Goal: Information Seeking & Learning: Learn about a topic

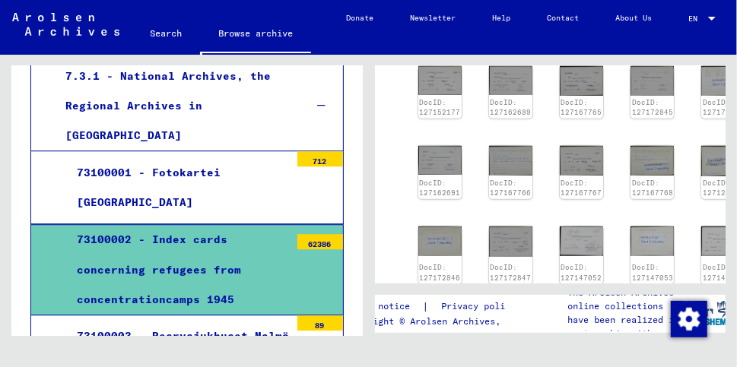
scroll to position [1587, 0]
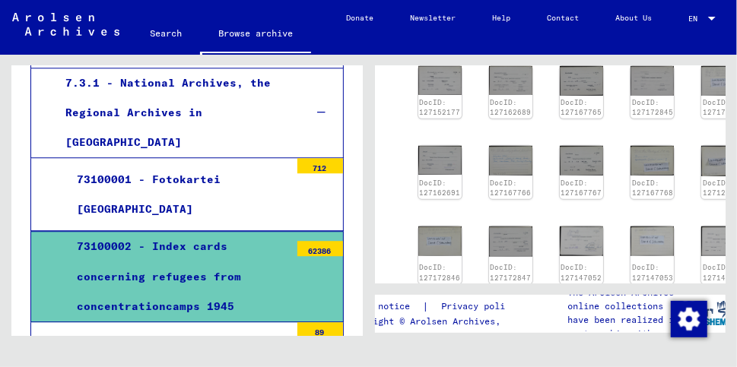
click at [241, 328] on div "73100003 - Resrvsjukhuset Malmö [GEOGRAPHIC_DATA] Journal 1945" at bounding box center [177, 357] width 224 height 59
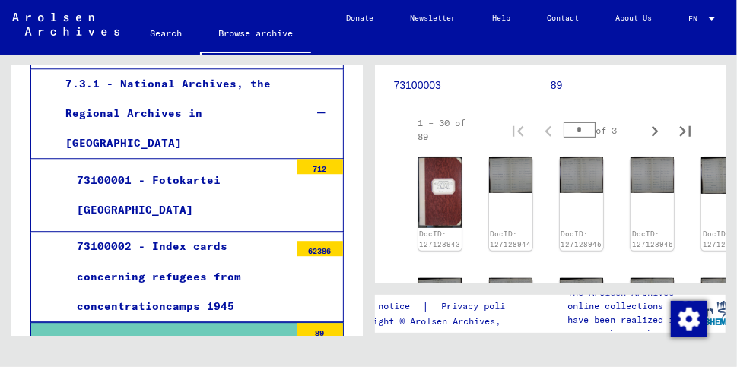
scroll to position [290, 0]
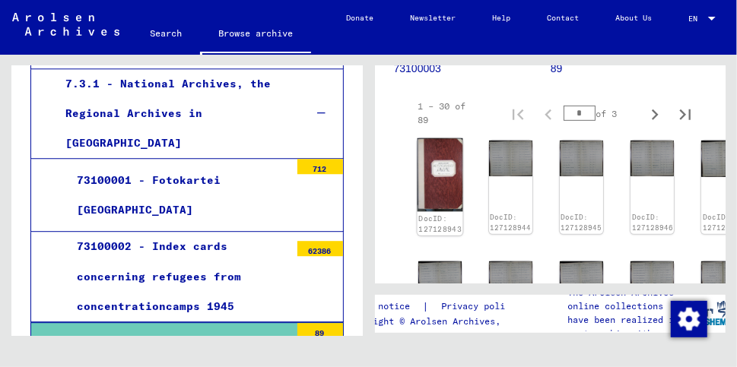
click at [440, 157] on img at bounding box center [440, 175] width 46 height 74
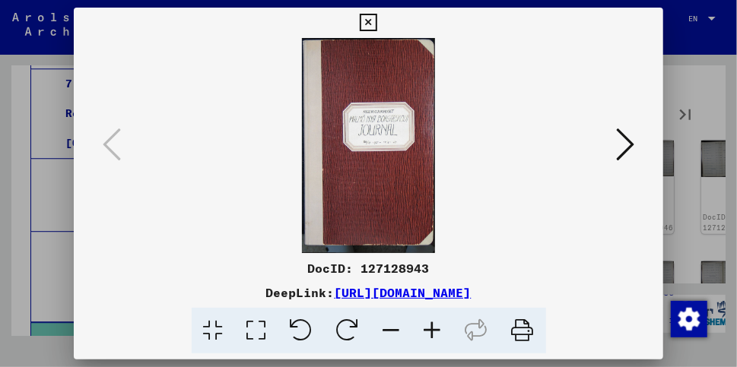
click at [625, 146] on icon at bounding box center [625, 144] width 18 height 36
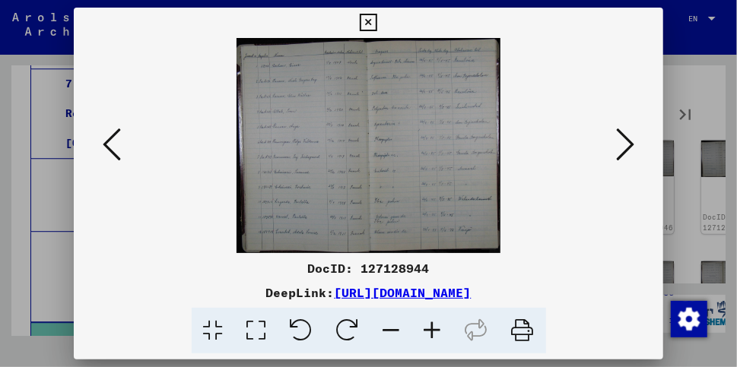
click at [433, 326] on icon at bounding box center [432, 331] width 41 height 46
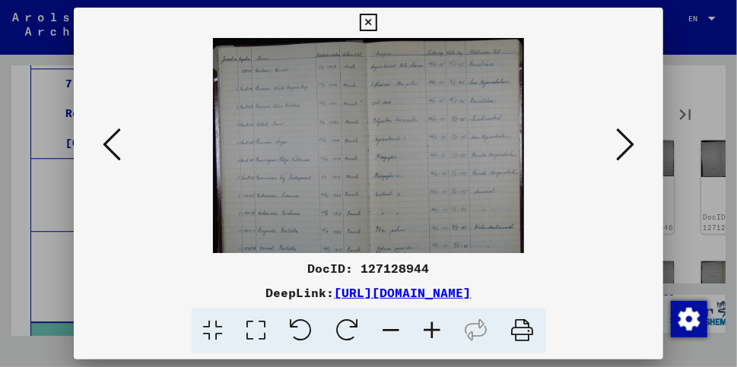
click at [436, 333] on icon at bounding box center [432, 331] width 41 height 46
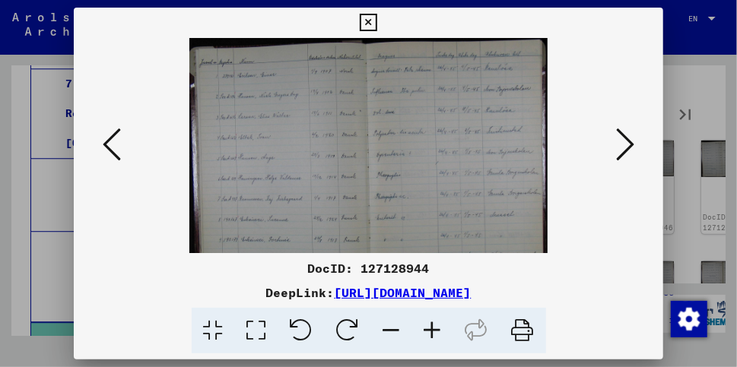
click at [436, 333] on icon at bounding box center [432, 331] width 41 height 46
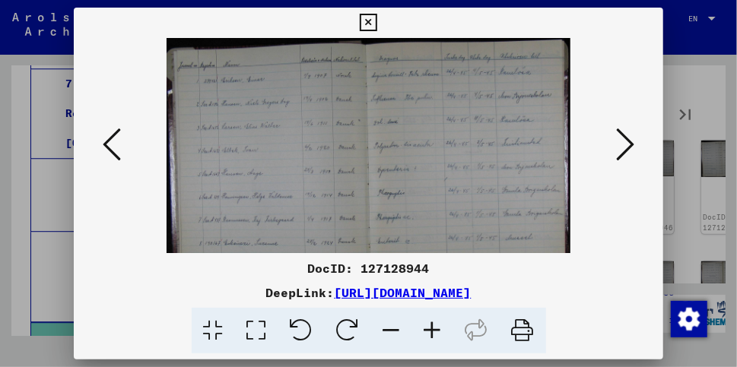
click at [436, 333] on icon at bounding box center [432, 331] width 41 height 46
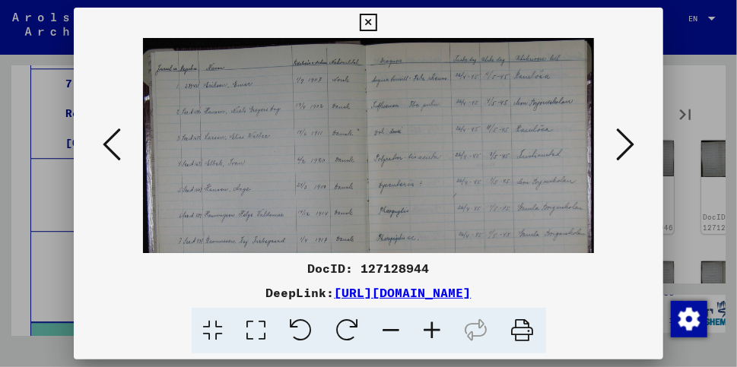
click at [436, 333] on icon at bounding box center [432, 331] width 41 height 46
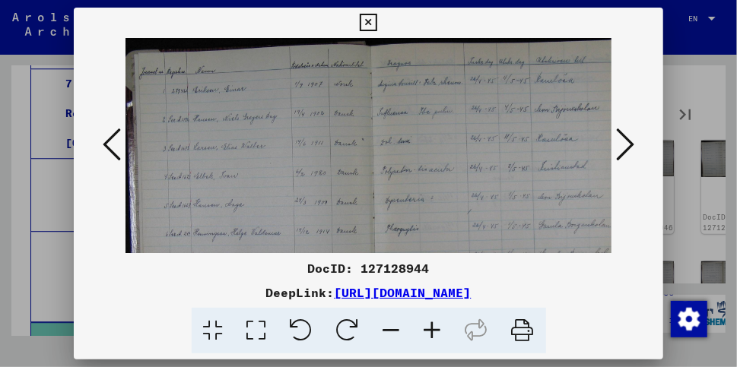
click at [436, 333] on icon at bounding box center [432, 331] width 41 height 46
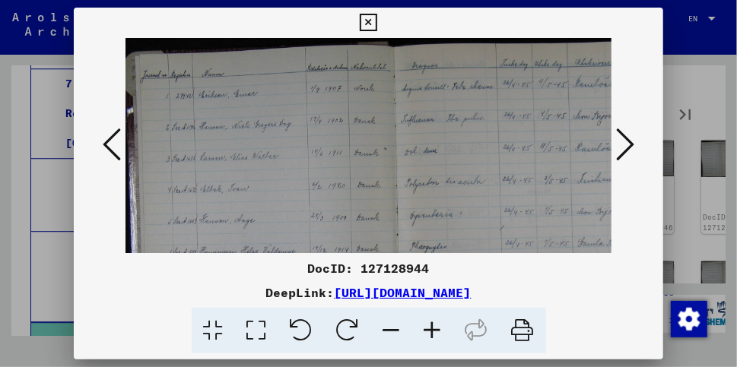
click at [436, 333] on icon at bounding box center [432, 331] width 41 height 46
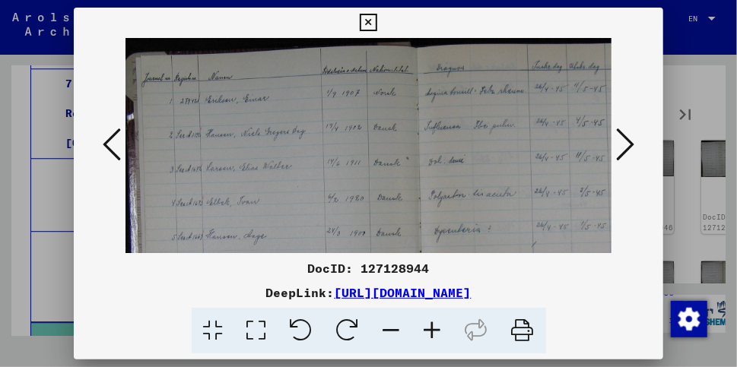
click at [436, 333] on icon at bounding box center [432, 331] width 41 height 46
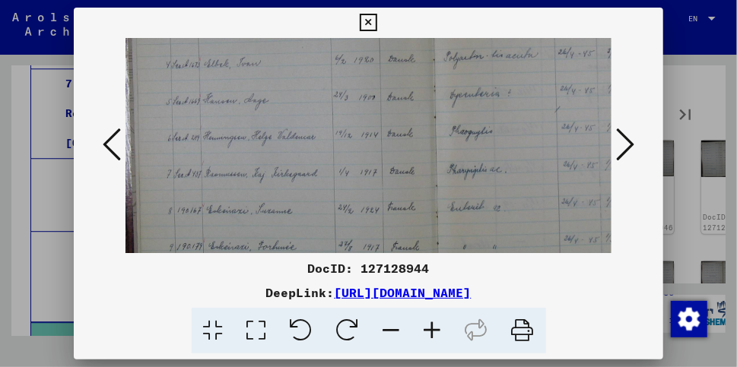
drag, startPoint x: 325, startPoint y: 196, endPoint x: 316, endPoint y: 43, distance: 153.1
click at [316, 43] on img at bounding box center [435, 146] width 638 height 519
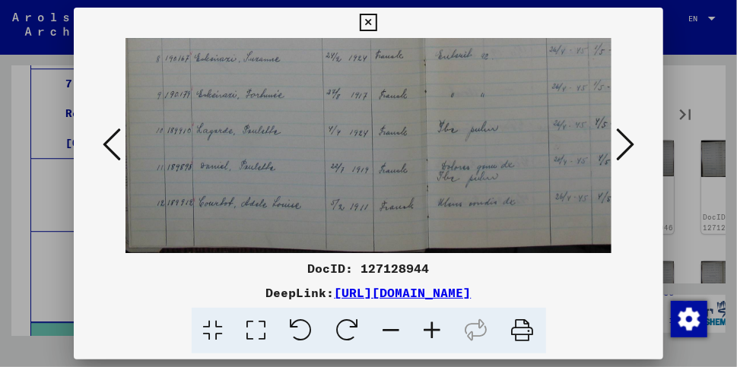
drag, startPoint x: 368, startPoint y: 180, endPoint x: 347, endPoint y: 29, distance: 152.7
click at [348, 29] on div "DocID: 127128944 DeepLink: [URL][DOMAIN_NAME]" at bounding box center [368, 181] width 589 height 347
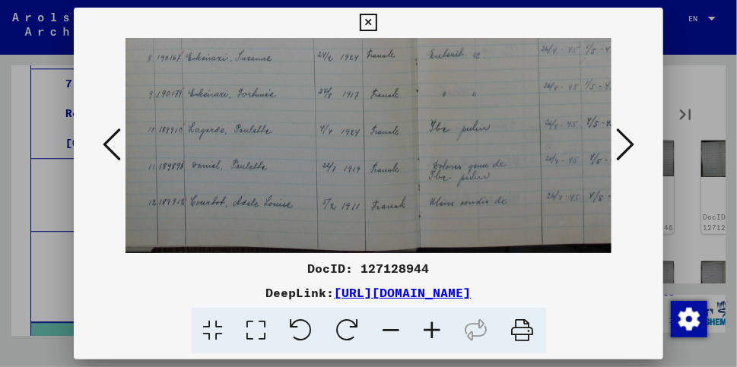
click at [633, 143] on icon at bounding box center [625, 144] width 18 height 36
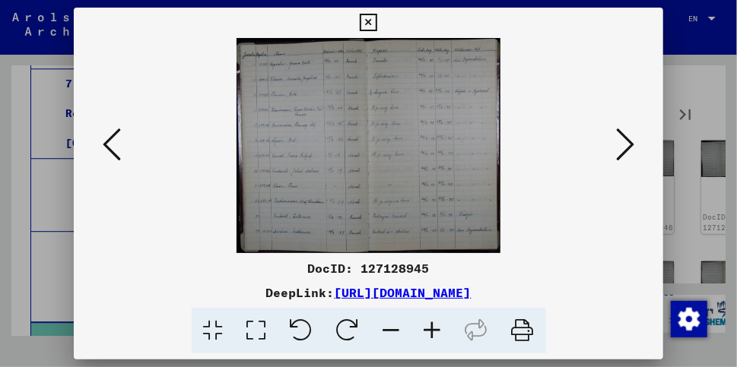
click at [434, 328] on icon at bounding box center [432, 331] width 41 height 46
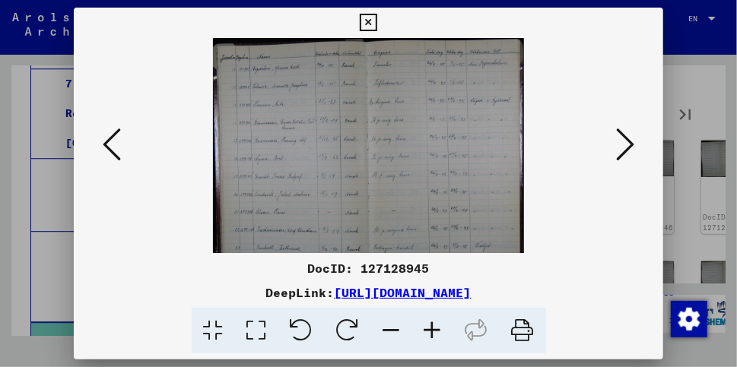
click at [434, 328] on icon at bounding box center [432, 331] width 41 height 46
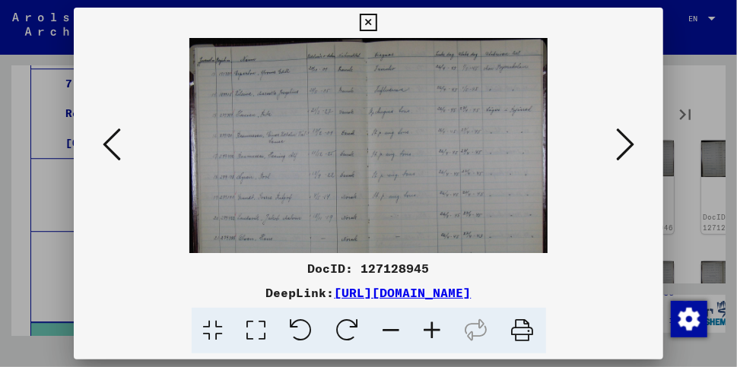
click at [434, 328] on icon at bounding box center [432, 331] width 41 height 46
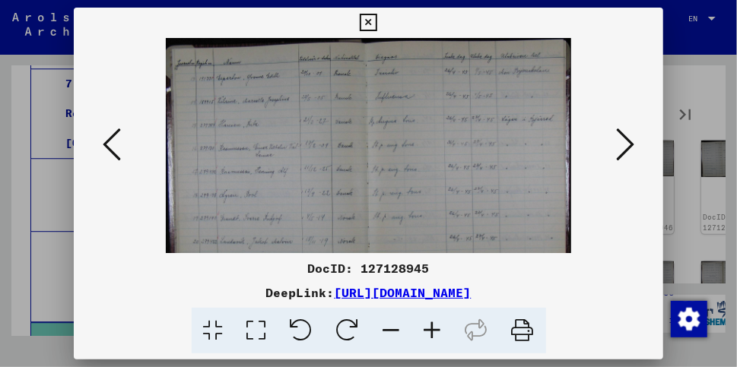
click at [434, 328] on icon at bounding box center [432, 331] width 41 height 46
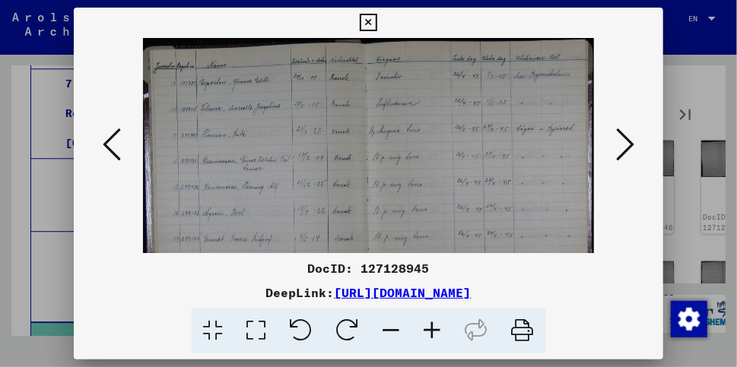
click at [434, 328] on icon at bounding box center [432, 331] width 41 height 46
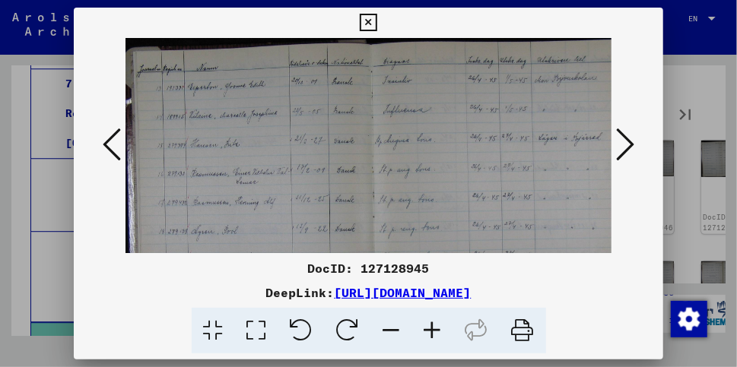
click at [434, 328] on icon at bounding box center [432, 331] width 41 height 46
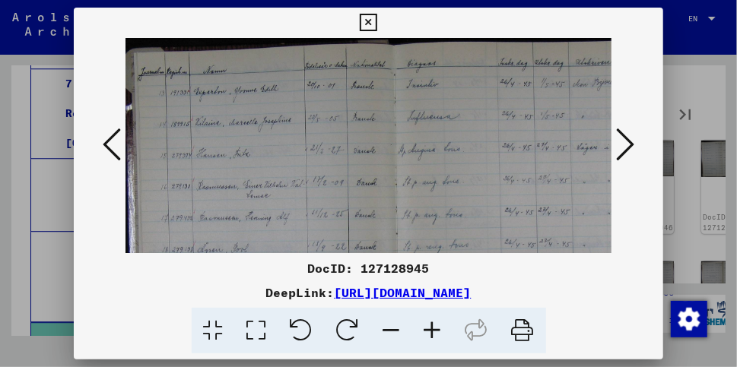
click at [434, 328] on icon at bounding box center [432, 331] width 41 height 46
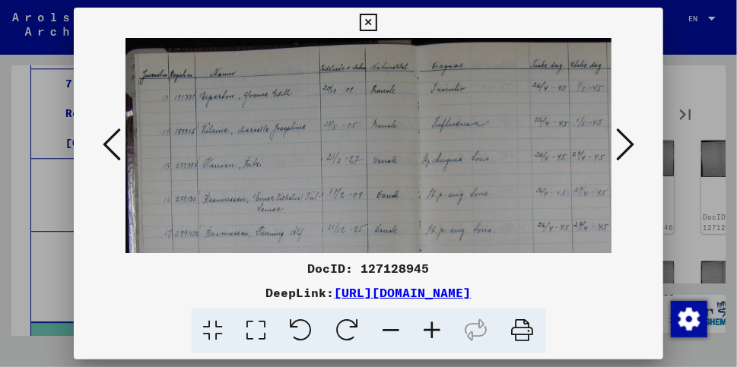
click at [434, 328] on icon at bounding box center [432, 331] width 41 height 46
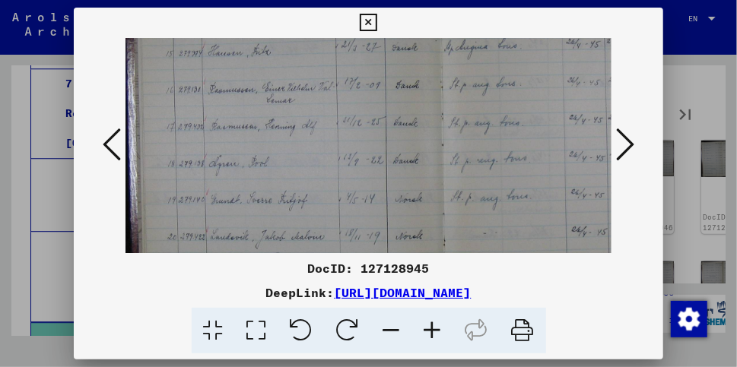
scroll to position [123, 1]
drag, startPoint x: 263, startPoint y: 160, endPoint x: 270, endPoint y: 36, distance: 123.3
click at [270, 36] on div "DocID: 127128945 DeepLink: [URL][DOMAIN_NAME]" at bounding box center [368, 181] width 589 height 347
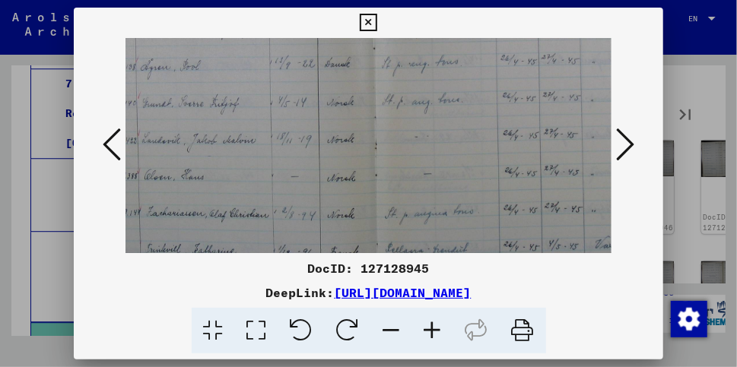
scroll to position [219, 71]
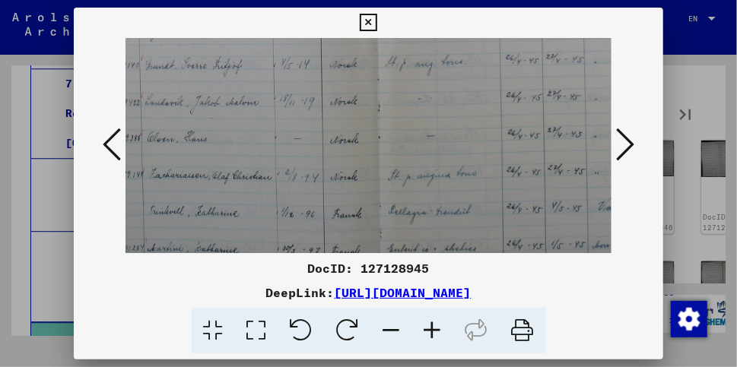
drag, startPoint x: 317, startPoint y: 192, endPoint x: 252, endPoint y: 57, distance: 149.6
click at [252, 57] on img at bounding box center [378, 40] width 638 height 519
click at [629, 140] on icon at bounding box center [625, 144] width 18 height 36
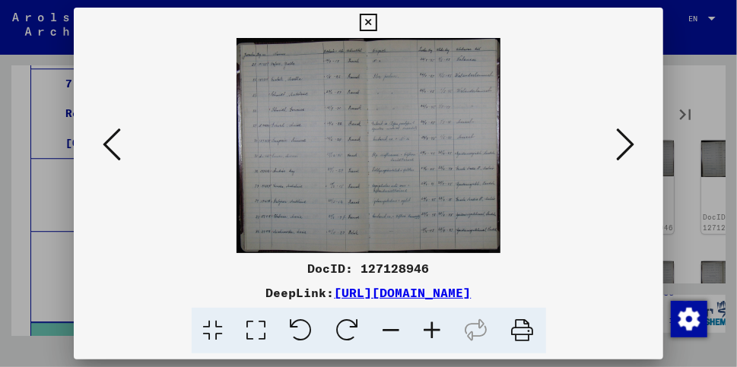
scroll to position [0, 0]
click at [631, 144] on icon at bounding box center [625, 144] width 18 height 36
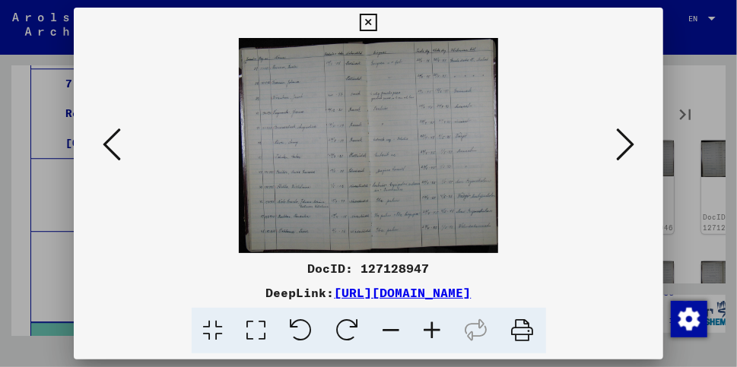
click at [631, 143] on icon at bounding box center [625, 144] width 18 height 36
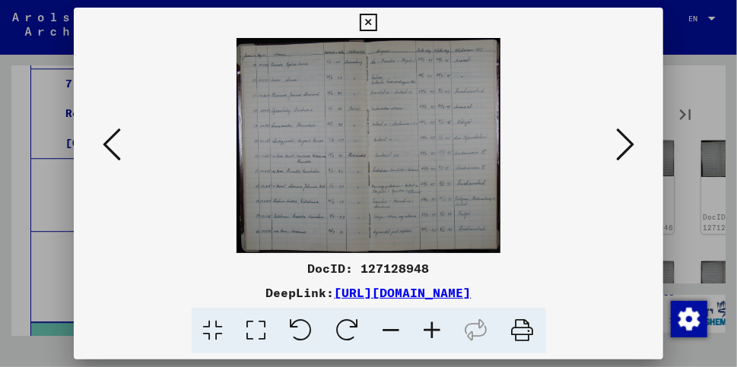
click at [631, 143] on icon at bounding box center [625, 144] width 18 height 36
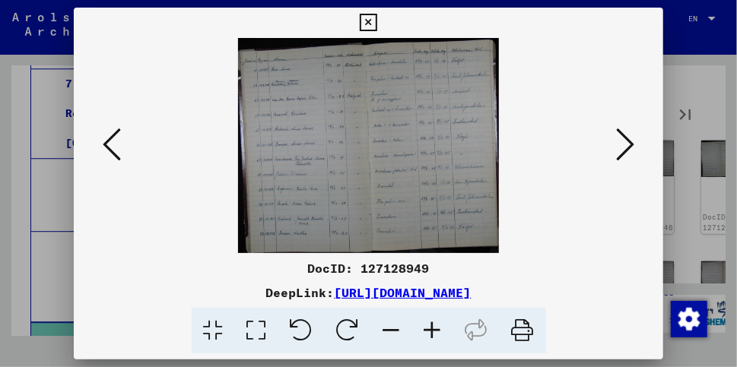
click at [631, 143] on icon at bounding box center [625, 144] width 18 height 36
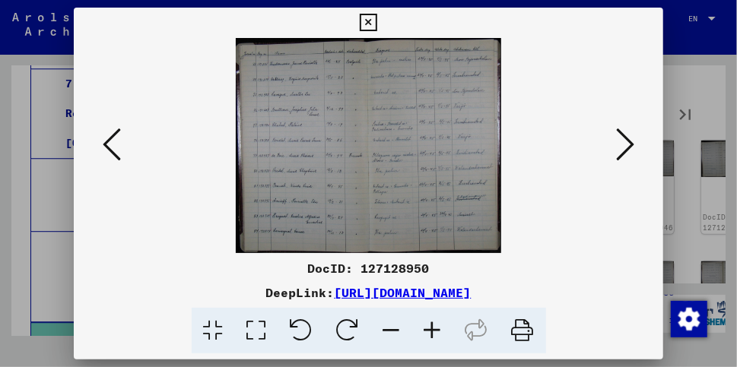
click at [631, 143] on icon at bounding box center [625, 144] width 18 height 36
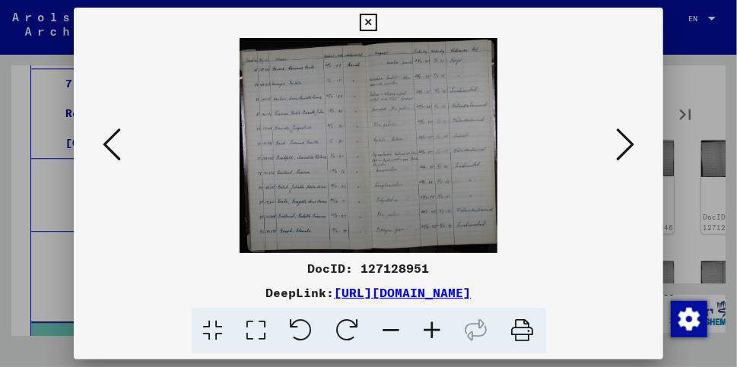
click at [631, 143] on icon at bounding box center [625, 144] width 18 height 36
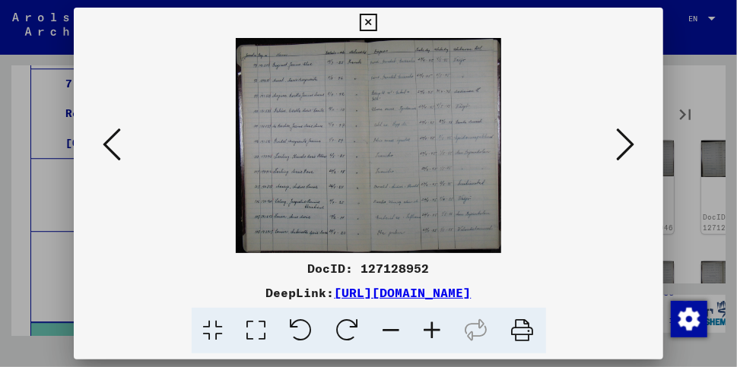
click at [631, 143] on icon at bounding box center [625, 144] width 18 height 36
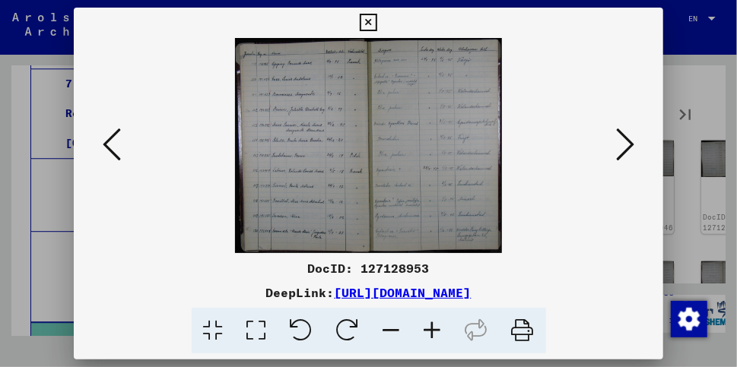
click at [342, 199] on img at bounding box center [368, 145] width 267 height 215
click at [436, 334] on icon at bounding box center [432, 331] width 41 height 46
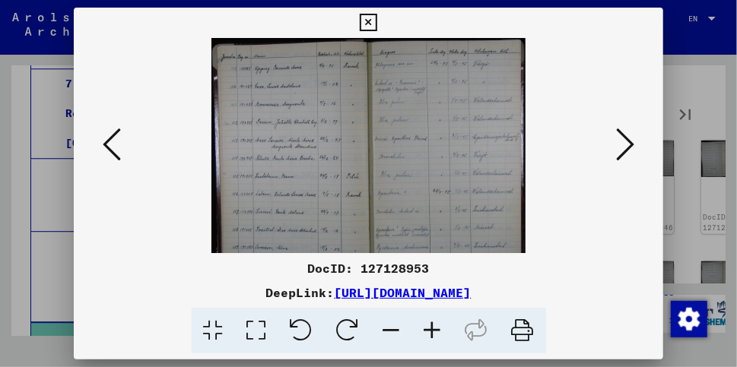
click at [436, 334] on icon at bounding box center [432, 331] width 41 height 46
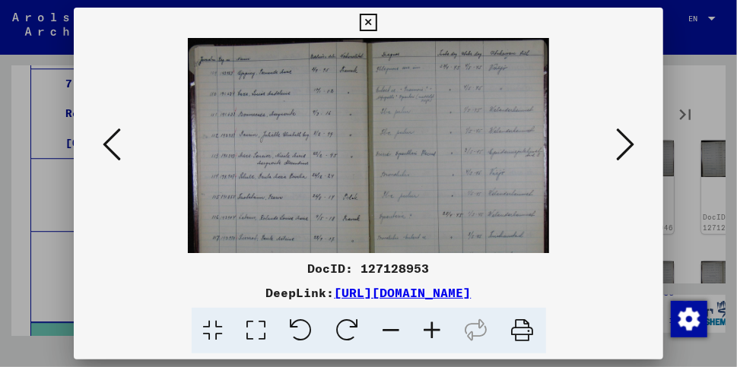
click at [436, 334] on icon at bounding box center [432, 331] width 41 height 46
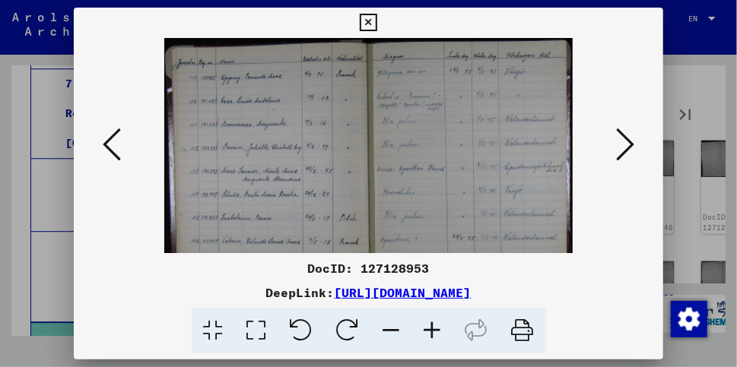
click at [436, 334] on icon at bounding box center [432, 331] width 41 height 46
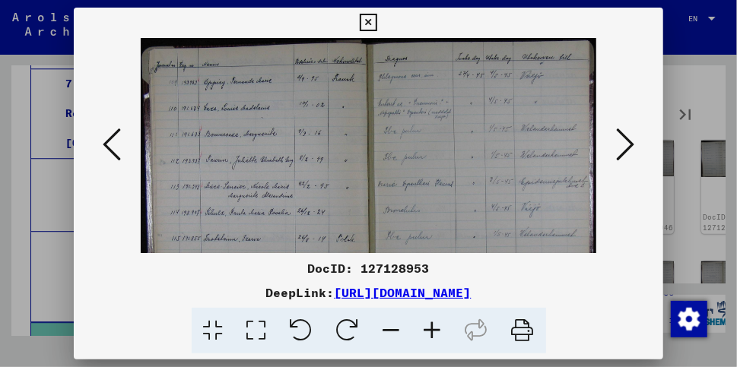
click at [436, 334] on icon at bounding box center [432, 331] width 41 height 46
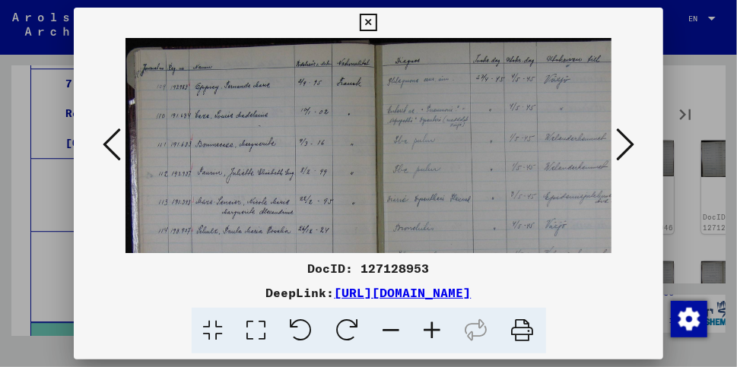
click at [436, 334] on icon at bounding box center [432, 331] width 41 height 46
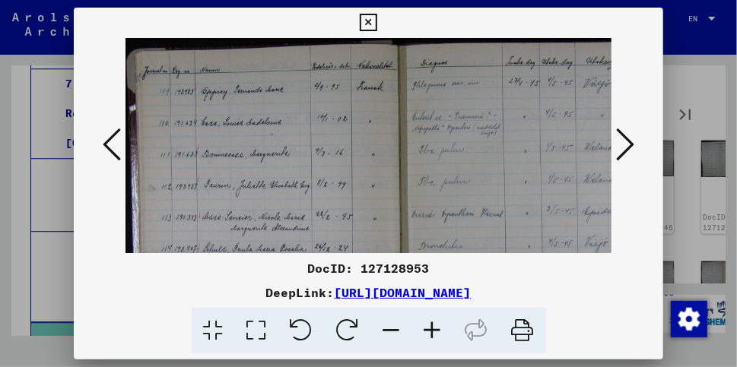
click at [430, 331] on icon at bounding box center [432, 331] width 41 height 46
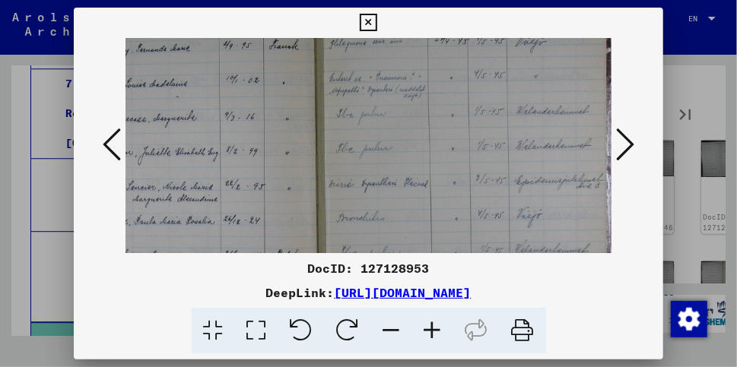
scroll to position [46, 110]
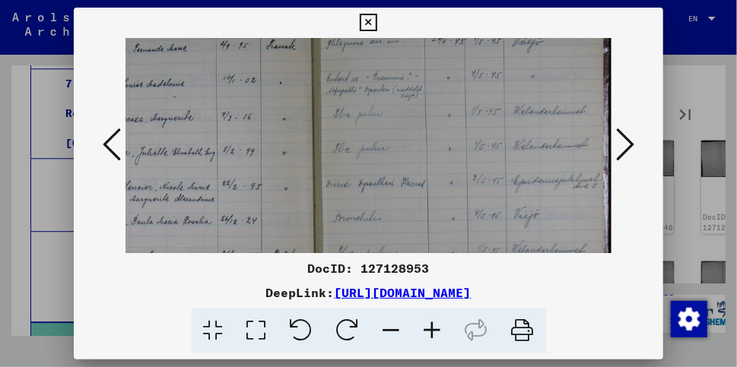
drag, startPoint x: 363, startPoint y: 221, endPoint x: 246, endPoint y: 176, distance: 124.9
click at [246, 176] on img at bounding box center [313, 232] width 597 height 481
click at [627, 144] on icon at bounding box center [625, 144] width 18 height 36
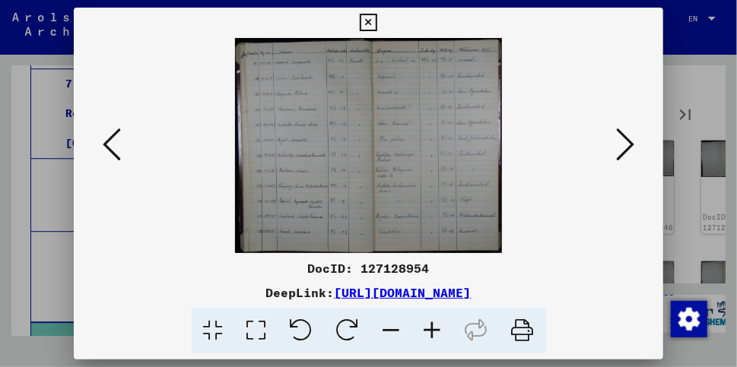
click at [627, 142] on icon at bounding box center [625, 144] width 18 height 36
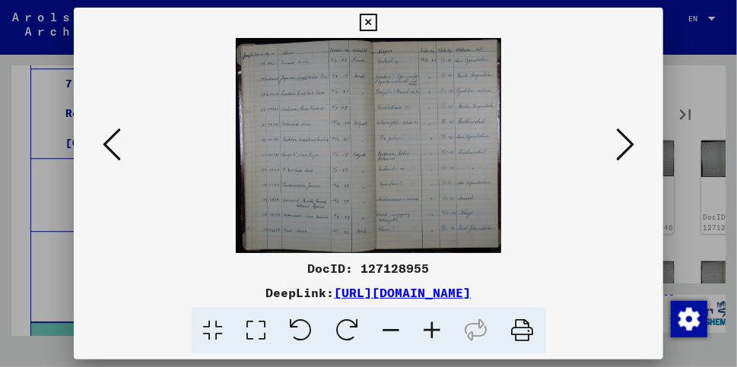
click at [627, 142] on icon at bounding box center [625, 144] width 18 height 36
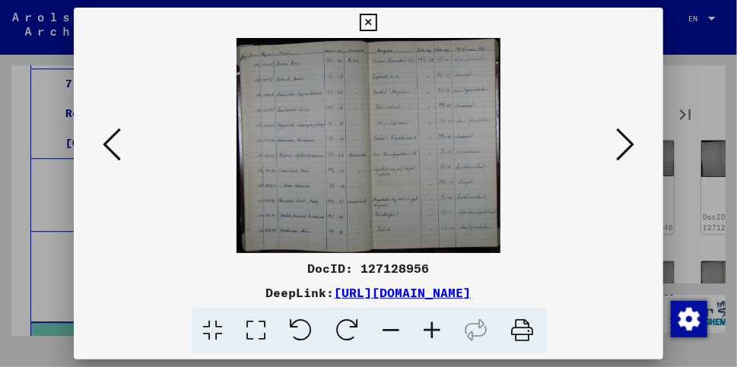
click at [428, 329] on icon at bounding box center [432, 331] width 41 height 46
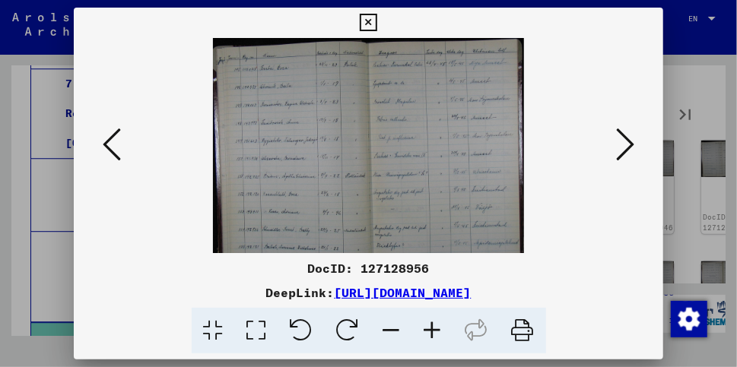
click at [428, 329] on icon at bounding box center [432, 331] width 41 height 46
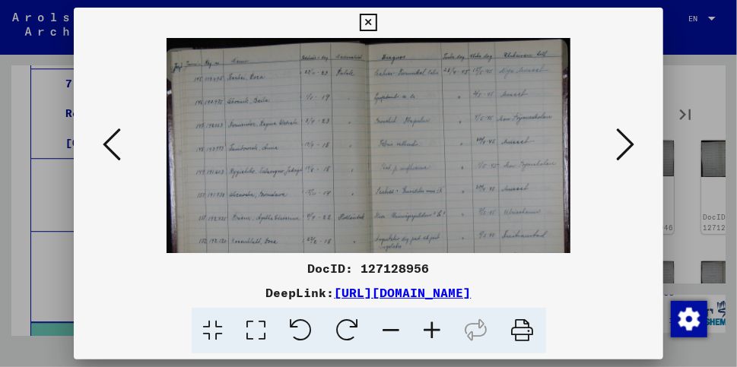
click at [428, 329] on icon at bounding box center [432, 331] width 41 height 46
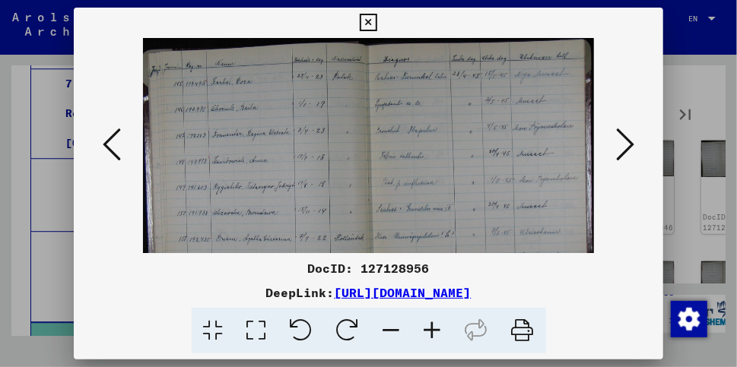
click at [428, 329] on icon at bounding box center [432, 331] width 41 height 46
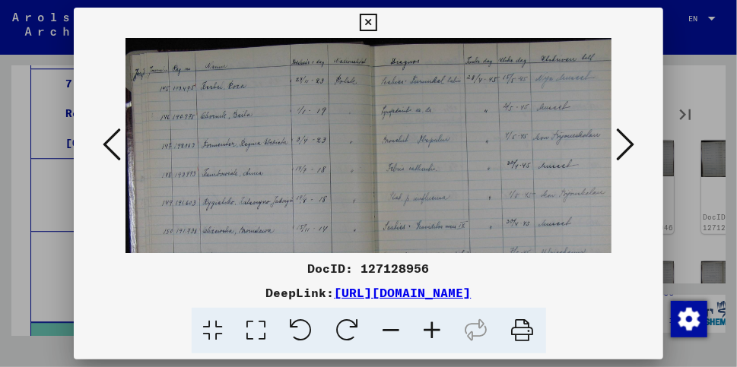
click at [428, 329] on icon at bounding box center [432, 331] width 41 height 46
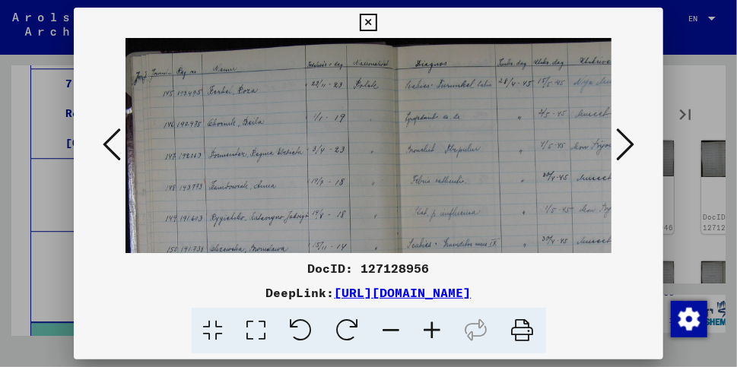
click at [428, 329] on icon at bounding box center [432, 331] width 41 height 46
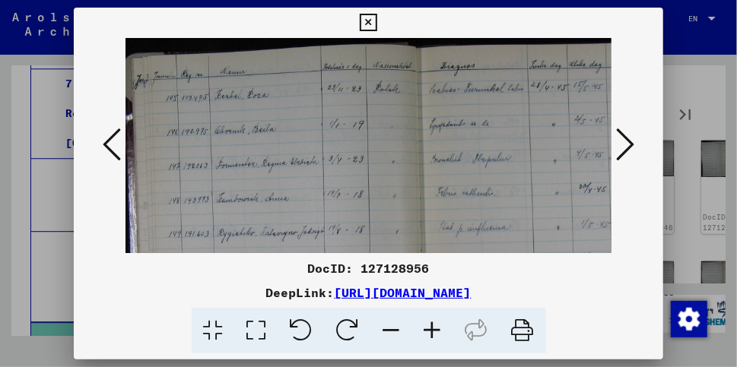
click at [428, 329] on icon at bounding box center [432, 331] width 41 height 46
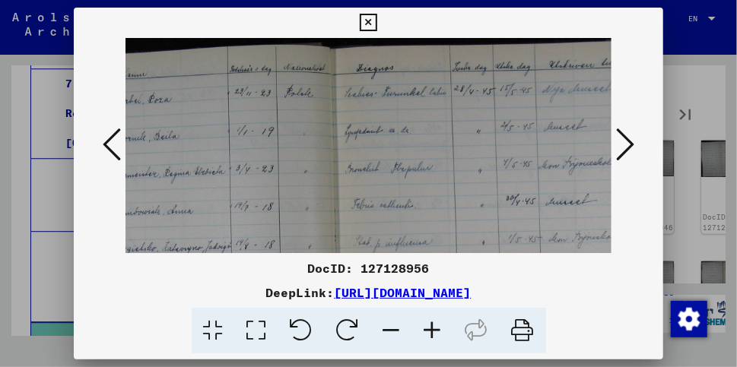
scroll to position [0, 120]
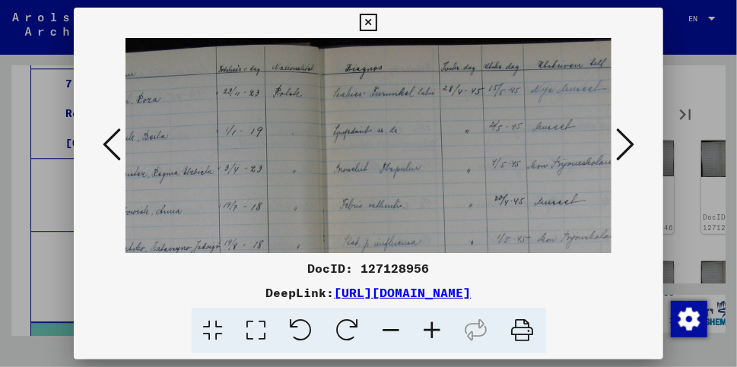
drag, startPoint x: 474, startPoint y: 171, endPoint x: 354, endPoint y: 171, distance: 120.1
click at [354, 171] on img at bounding box center [323, 297] width 637 height 519
click at [625, 146] on icon at bounding box center [625, 144] width 18 height 36
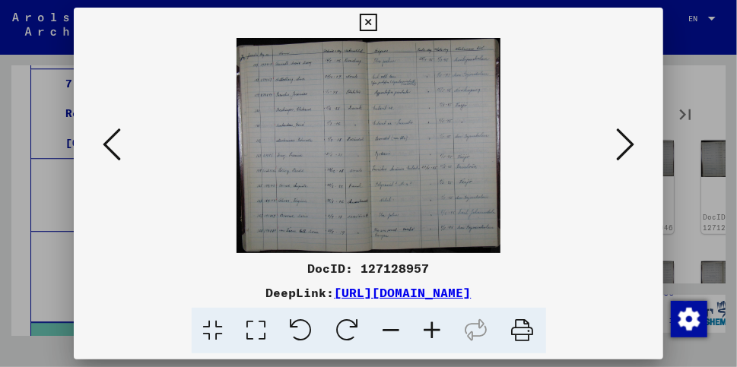
scroll to position [0, 0]
click at [625, 146] on icon at bounding box center [625, 144] width 18 height 36
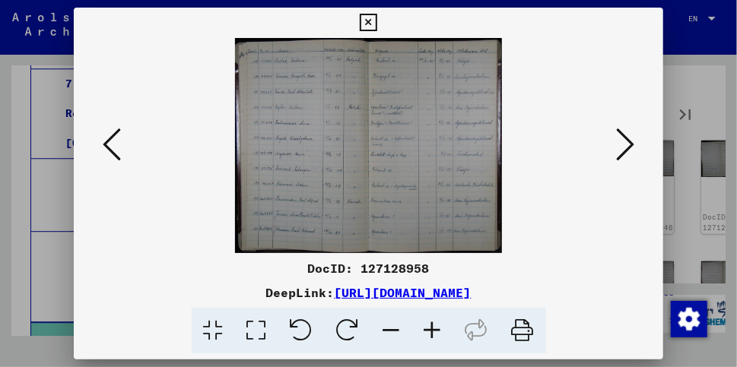
click at [625, 146] on icon at bounding box center [625, 144] width 18 height 36
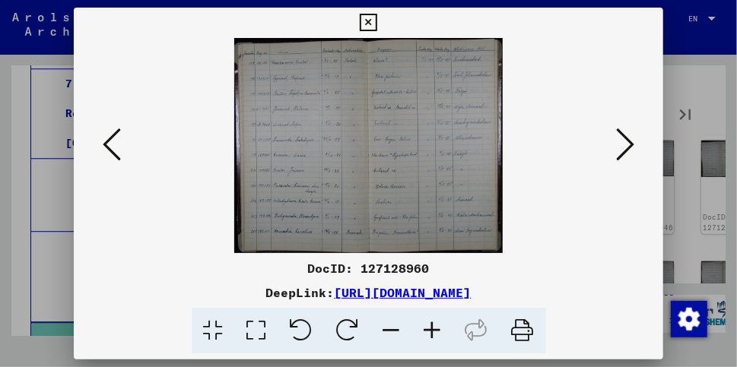
click at [625, 146] on icon at bounding box center [625, 144] width 18 height 36
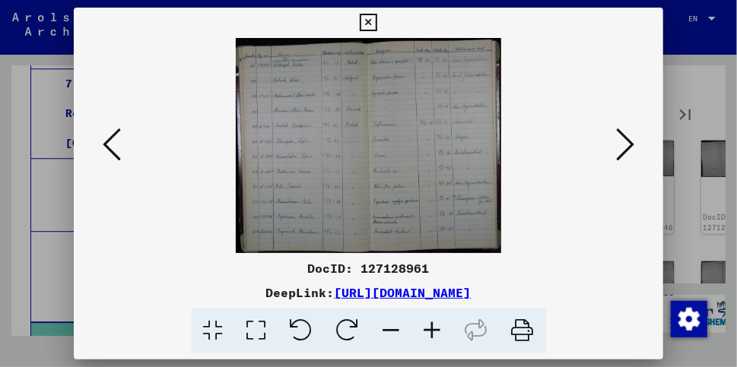
click at [625, 146] on icon at bounding box center [625, 144] width 18 height 36
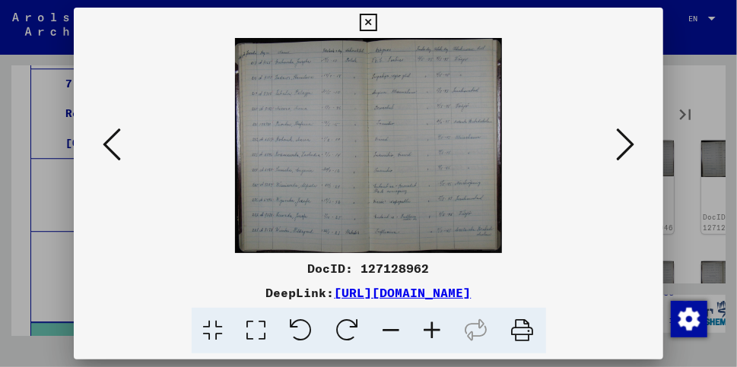
click at [625, 146] on icon at bounding box center [625, 144] width 18 height 36
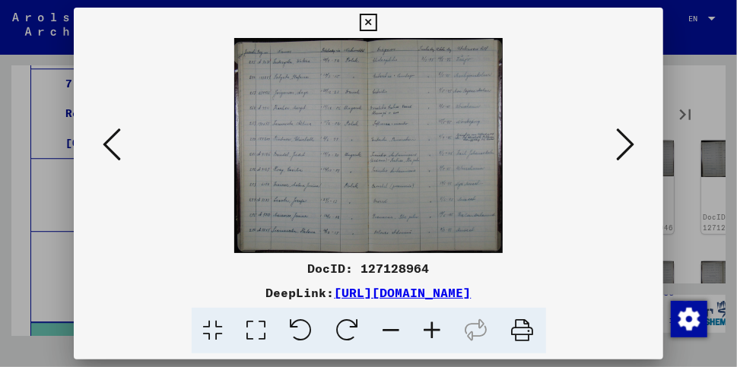
click at [625, 146] on icon at bounding box center [625, 144] width 18 height 36
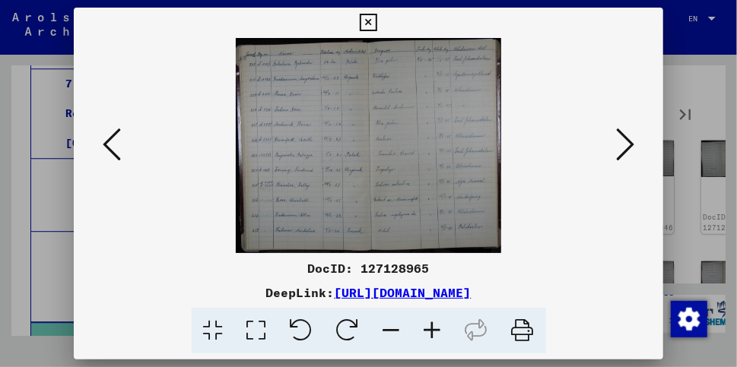
click at [625, 146] on icon at bounding box center [625, 144] width 18 height 36
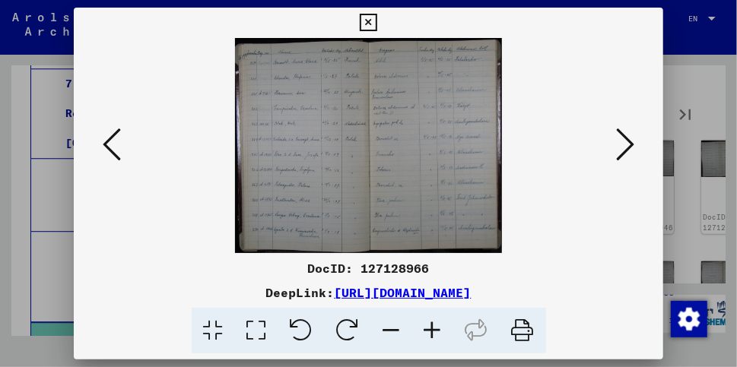
click at [625, 146] on icon at bounding box center [625, 144] width 18 height 36
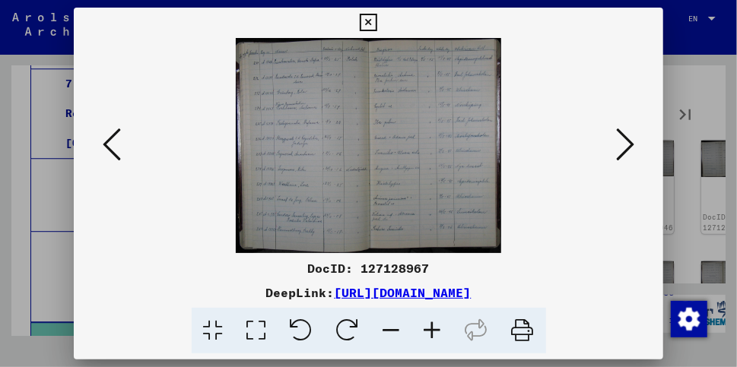
click at [625, 146] on icon at bounding box center [625, 144] width 18 height 36
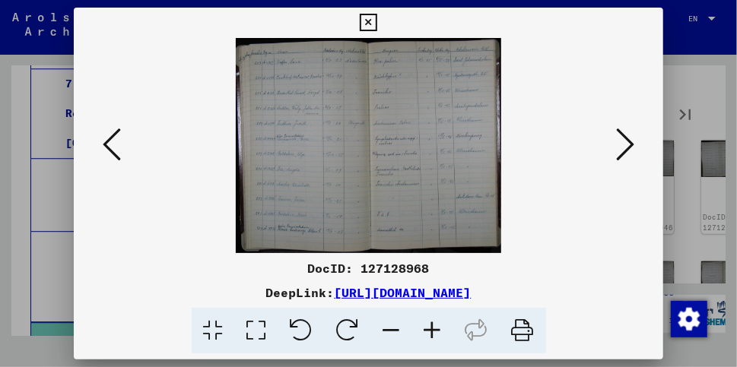
click at [625, 146] on icon at bounding box center [625, 144] width 18 height 36
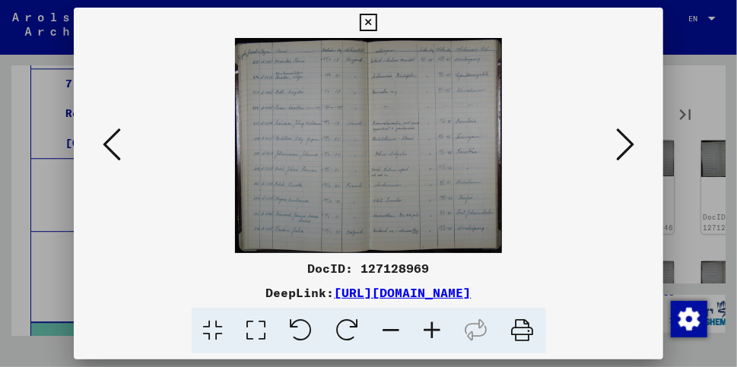
click at [625, 146] on icon at bounding box center [625, 144] width 18 height 36
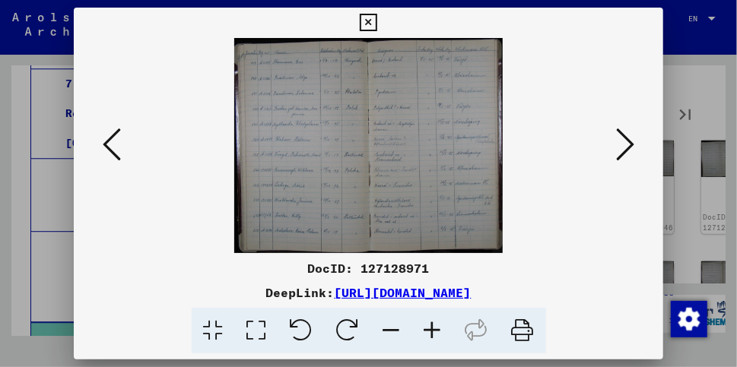
click at [625, 146] on icon at bounding box center [625, 144] width 18 height 36
click at [369, 20] on icon at bounding box center [368, 23] width 17 height 18
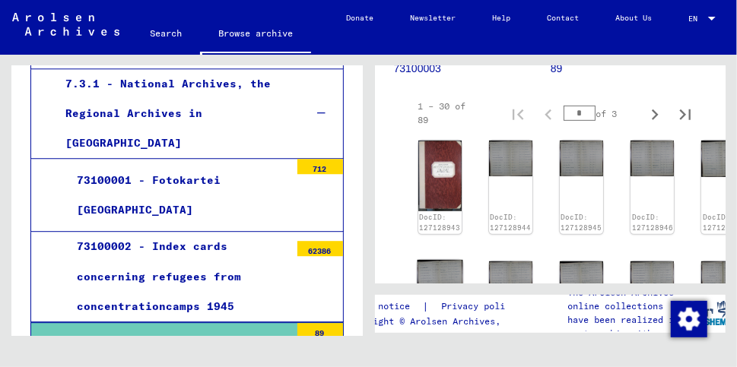
click at [439, 260] on img at bounding box center [440, 278] width 46 height 37
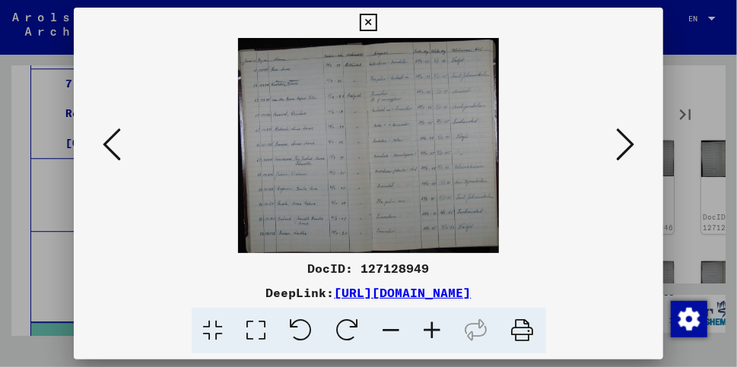
click at [629, 138] on icon at bounding box center [625, 144] width 18 height 36
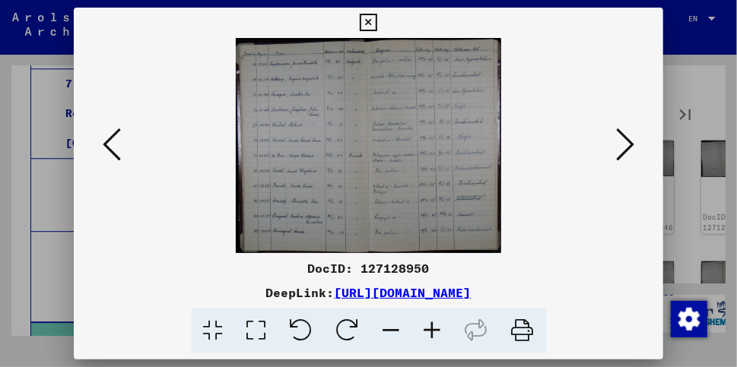
click at [629, 138] on icon at bounding box center [625, 144] width 18 height 36
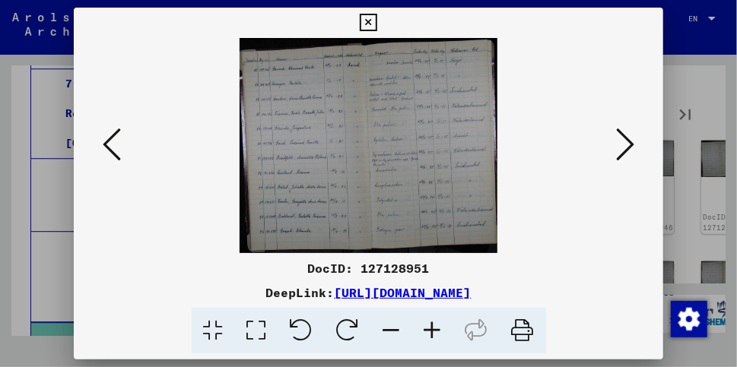
click at [629, 138] on icon at bounding box center [625, 144] width 18 height 36
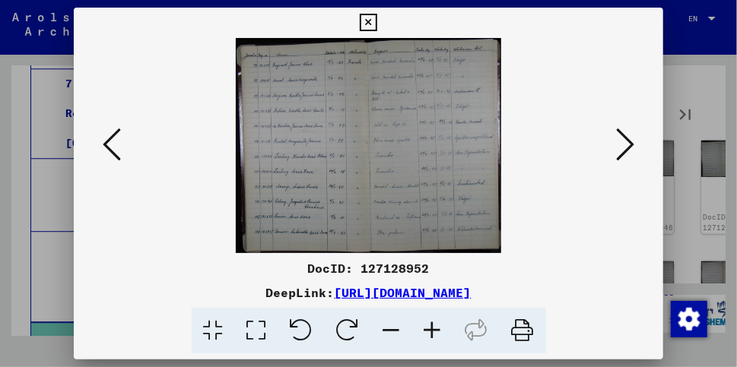
click at [629, 138] on icon at bounding box center [625, 144] width 18 height 36
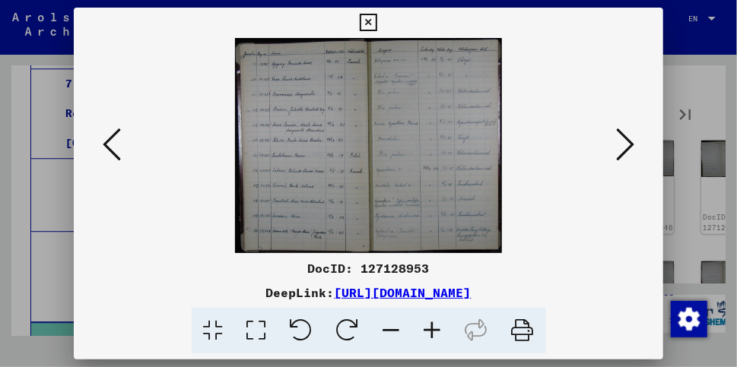
click at [629, 138] on icon at bounding box center [625, 144] width 18 height 36
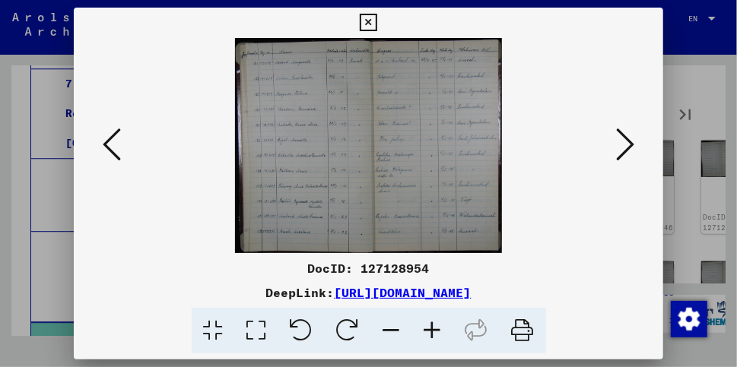
click at [629, 138] on icon at bounding box center [625, 144] width 18 height 36
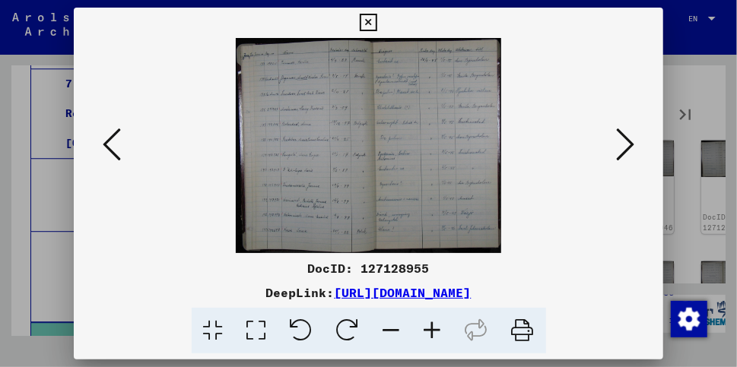
click at [629, 138] on icon at bounding box center [625, 144] width 18 height 36
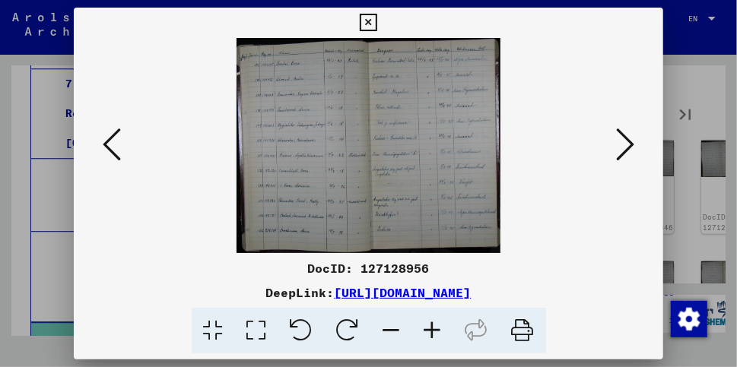
click at [629, 138] on icon at bounding box center [625, 144] width 18 height 36
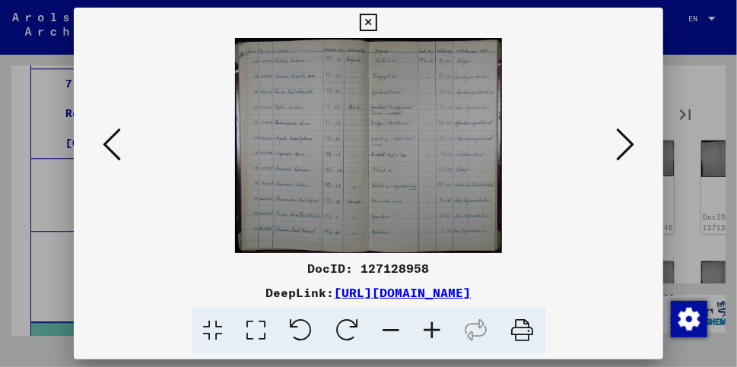
click at [629, 138] on icon at bounding box center [625, 144] width 18 height 36
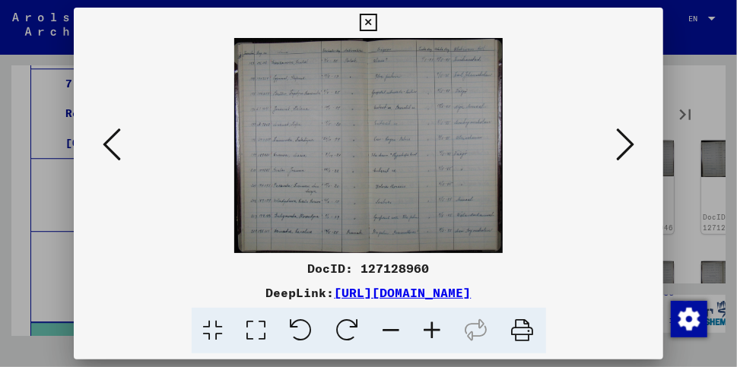
click at [629, 138] on icon at bounding box center [625, 144] width 18 height 36
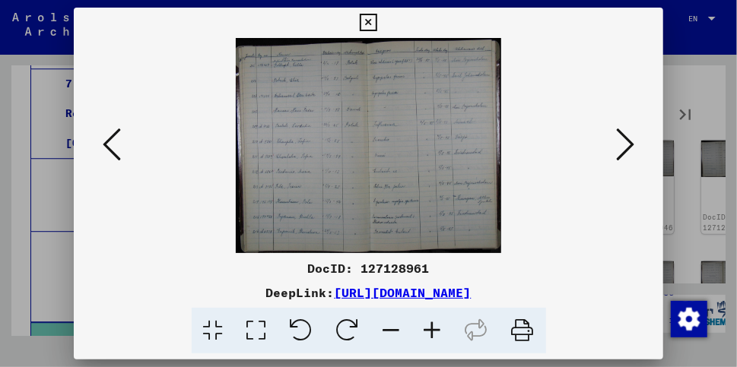
click at [629, 138] on icon at bounding box center [625, 144] width 18 height 36
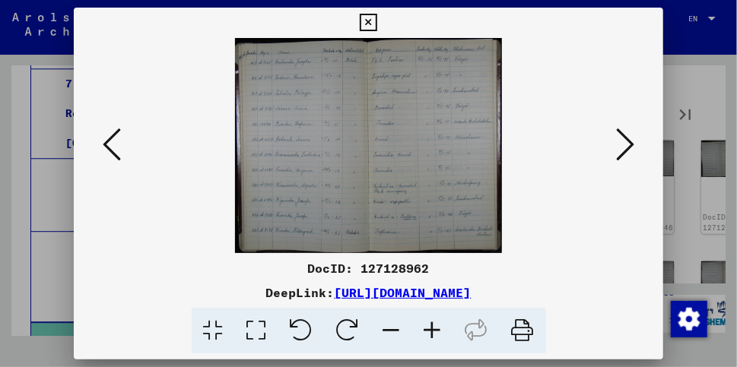
click at [629, 138] on icon at bounding box center [625, 144] width 18 height 36
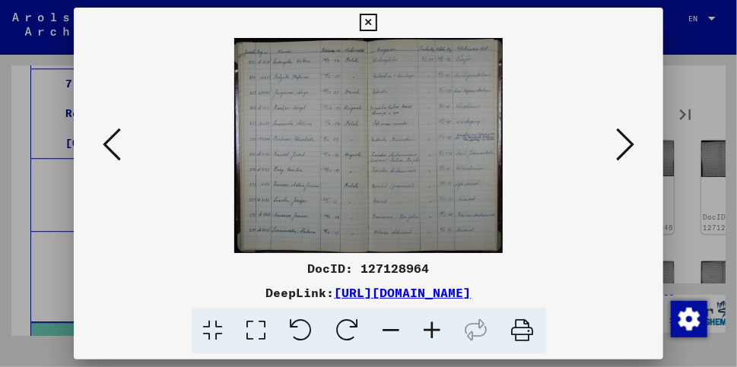
click at [629, 138] on icon at bounding box center [625, 144] width 18 height 36
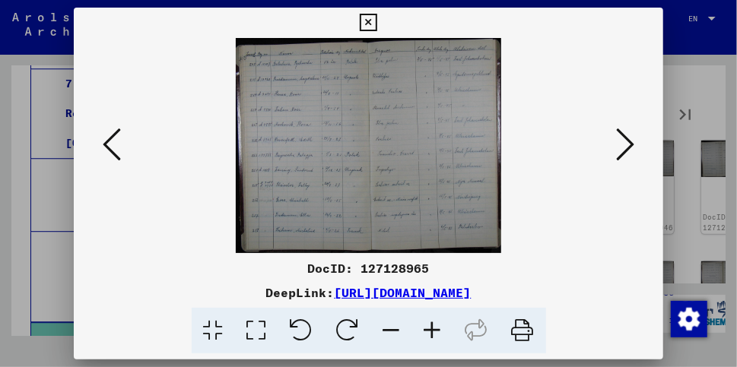
click at [629, 138] on icon at bounding box center [625, 144] width 18 height 36
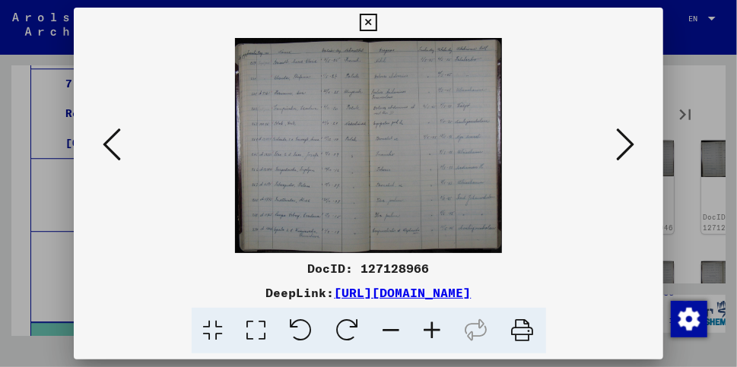
click at [629, 138] on icon at bounding box center [625, 144] width 18 height 36
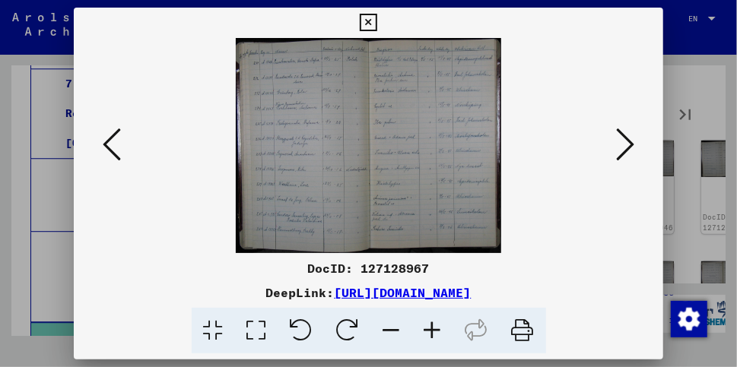
click at [629, 138] on icon at bounding box center [625, 144] width 18 height 36
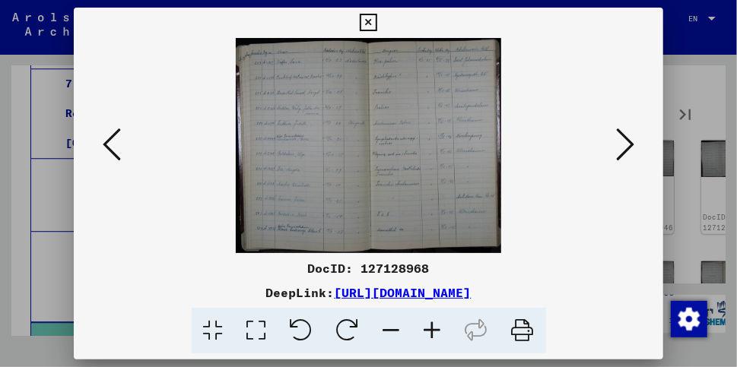
click at [629, 138] on icon at bounding box center [625, 144] width 18 height 36
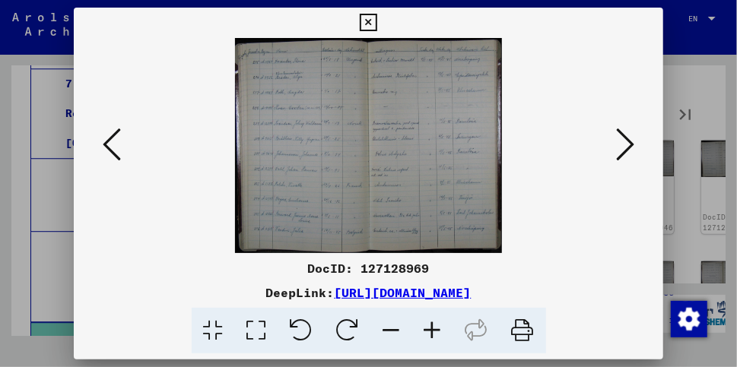
click at [629, 138] on icon at bounding box center [625, 144] width 18 height 36
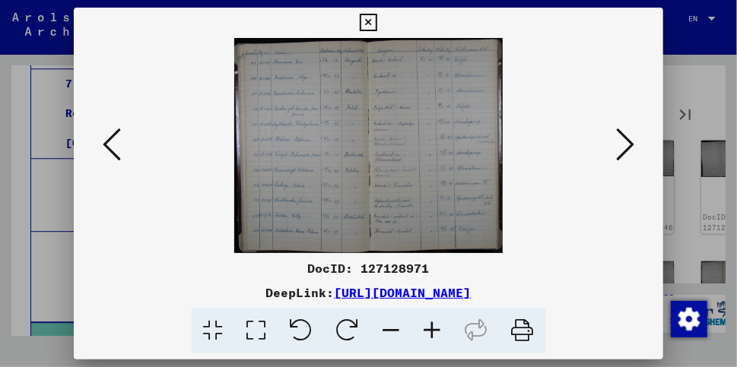
click at [629, 138] on icon at bounding box center [625, 144] width 18 height 36
click at [363, 27] on icon at bounding box center [368, 23] width 17 height 18
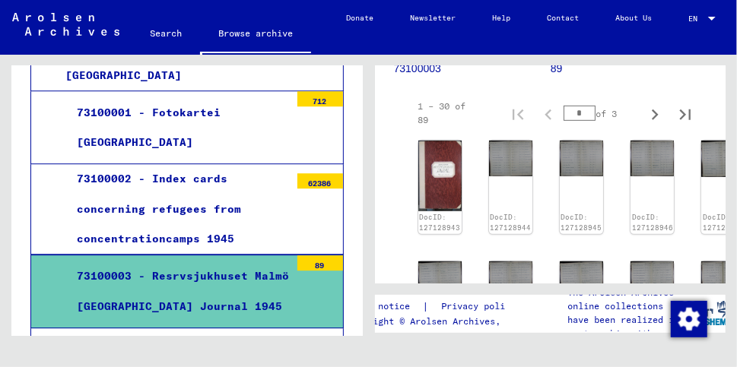
scroll to position [1654, 0]
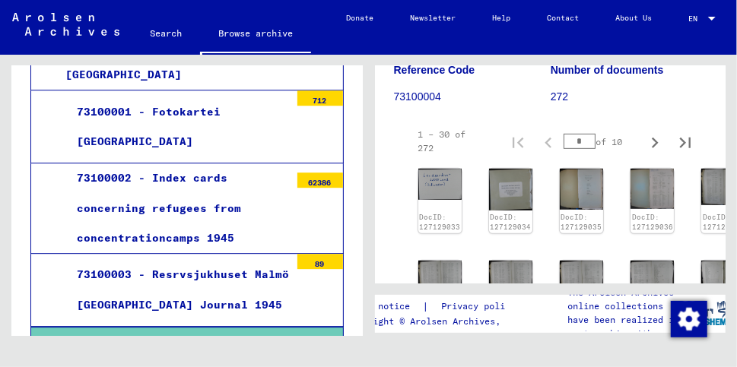
scroll to position [292, 0]
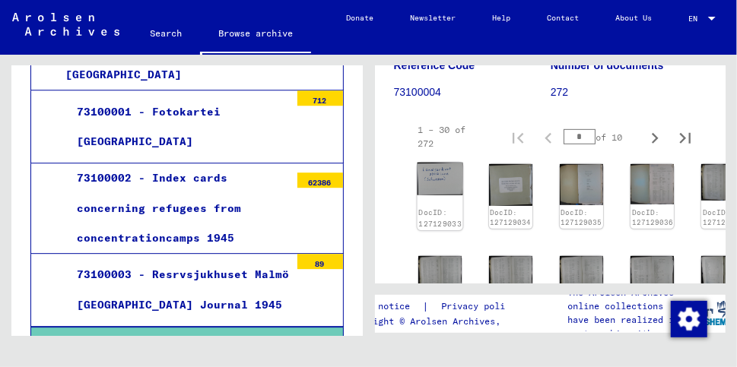
click at [436, 208] on link "DocID: 127129033" at bounding box center [439, 218] width 43 height 20
click at [446, 208] on div "DocID: 127129033" at bounding box center [439, 218] width 43 height 21
